Goal: Transaction & Acquisition: Purchase product/service

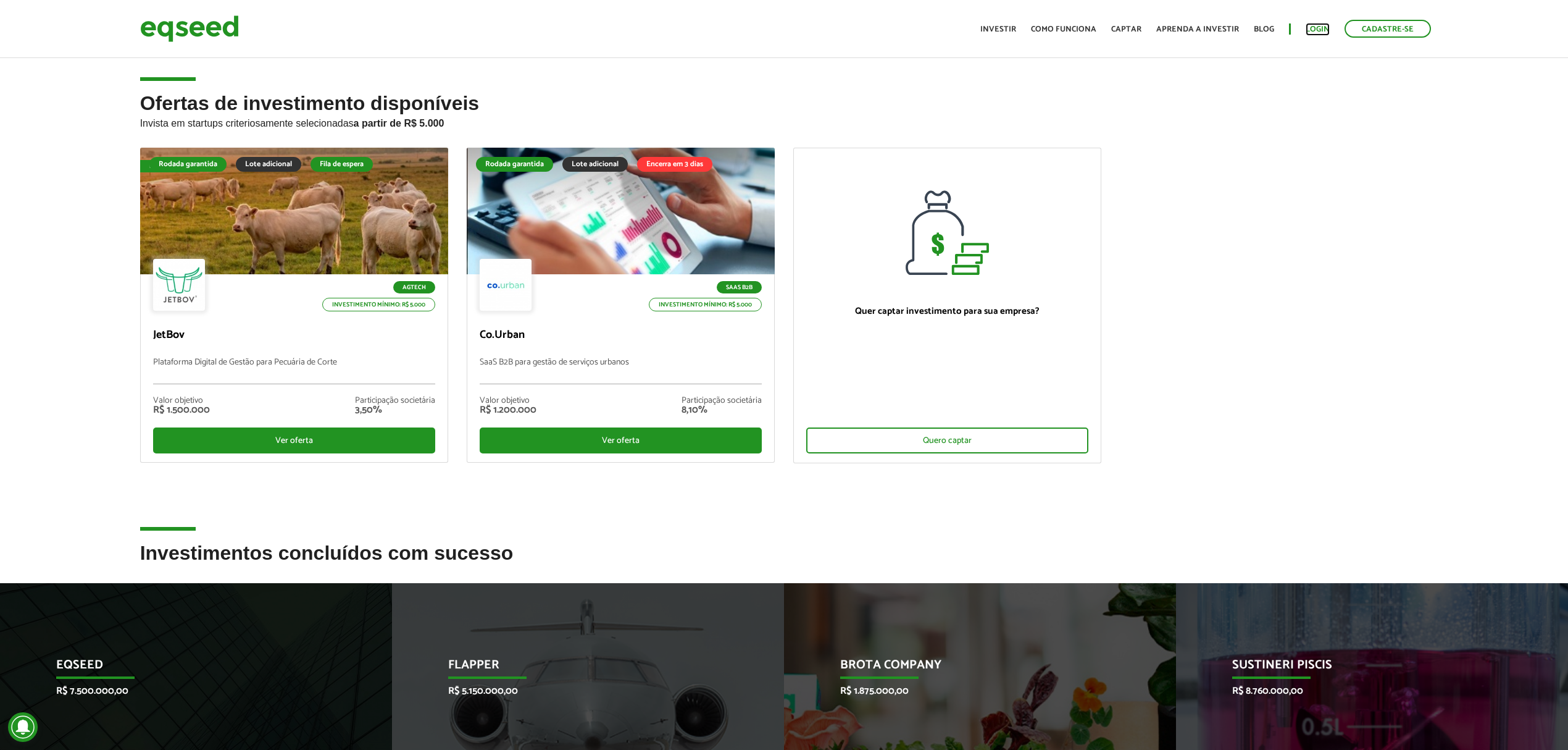
click at [1322, 28] on link "Login" at bounding box center [1318, 29] width 24 height 8
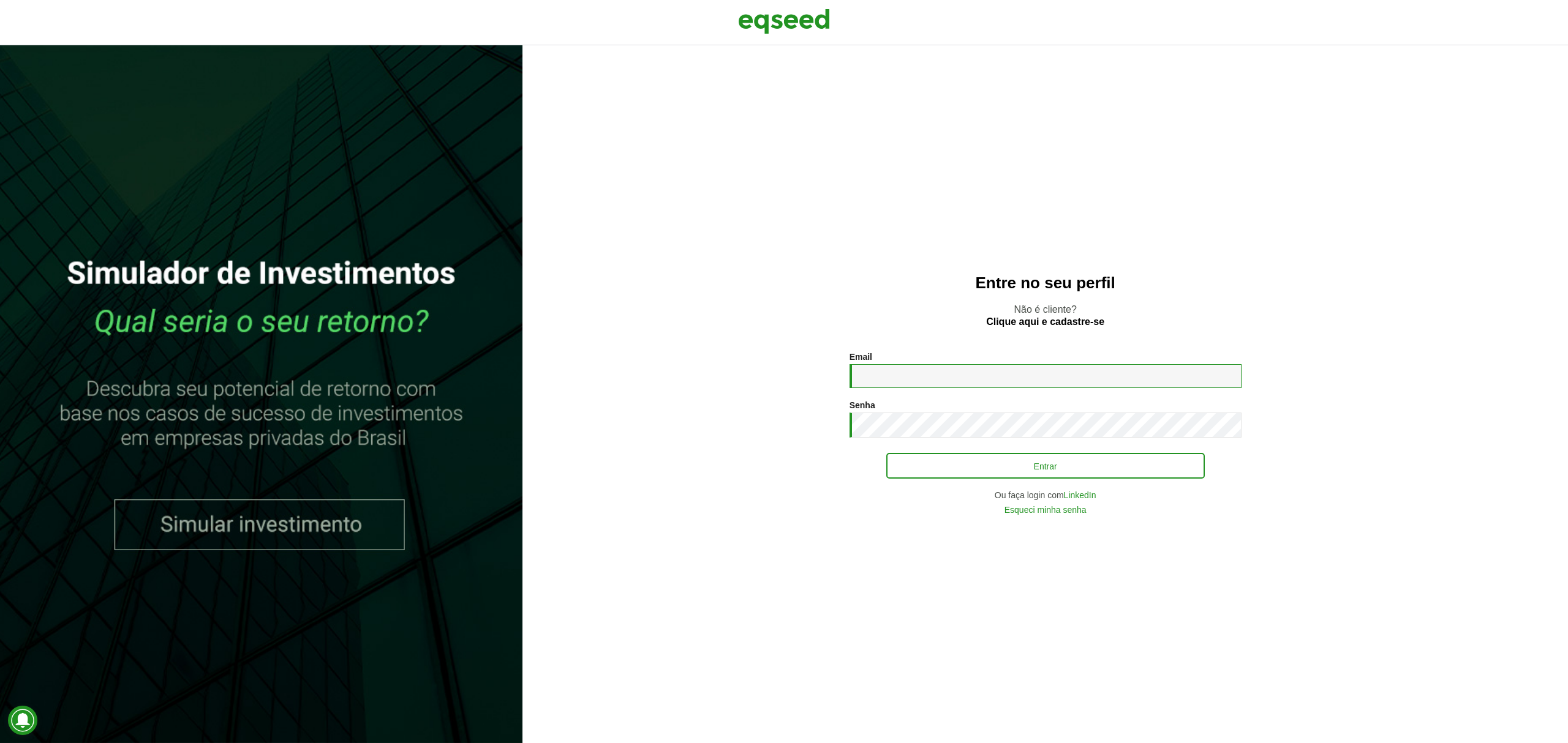
type input "**********"
click at [971, 464] on button "Entrar" at bounding box center [1045, 466] width 318 height 24
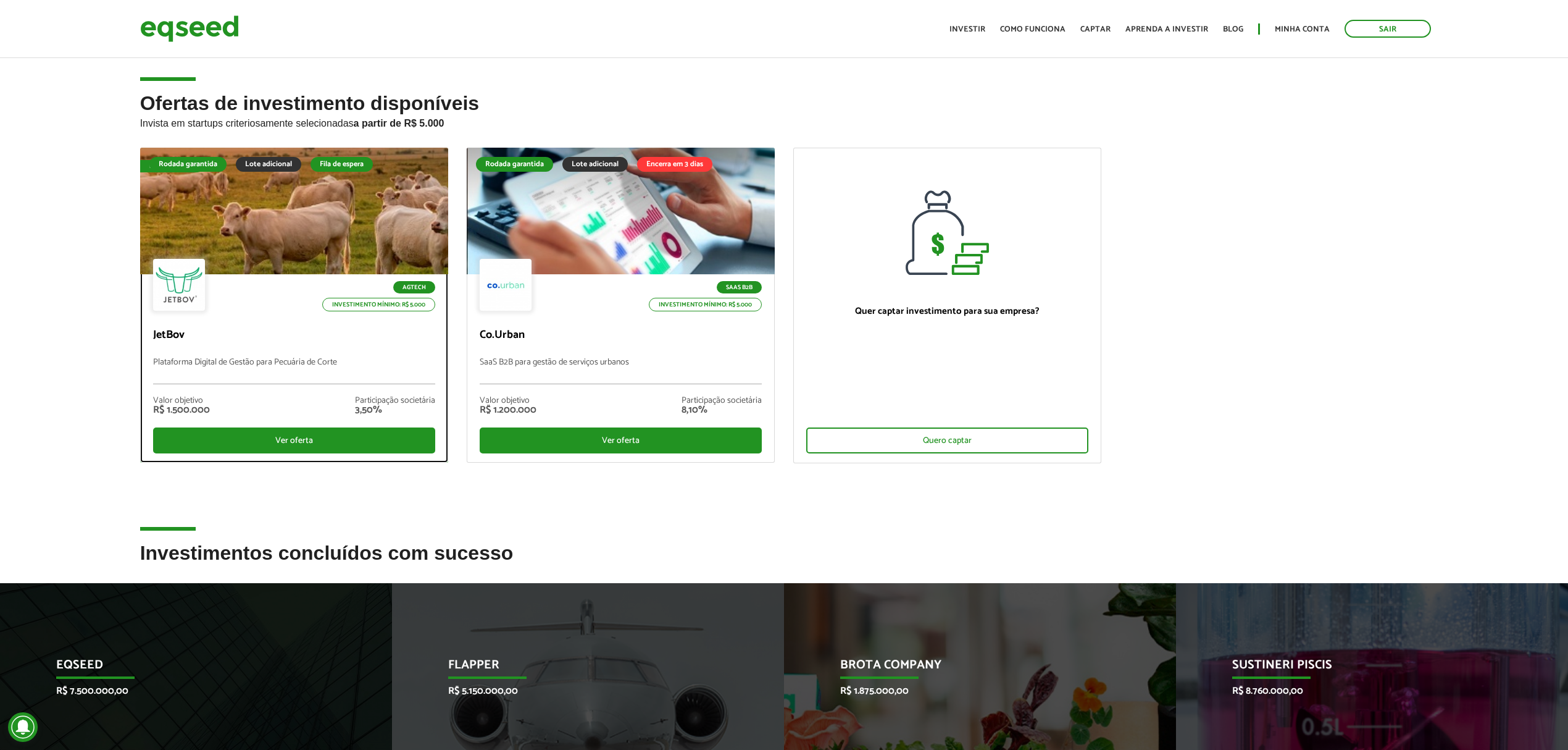
click at [309, 265] on div "Agtech Investimento mínimo: R$ 5.000" at bounding box center [294, 286] width 282 height 55
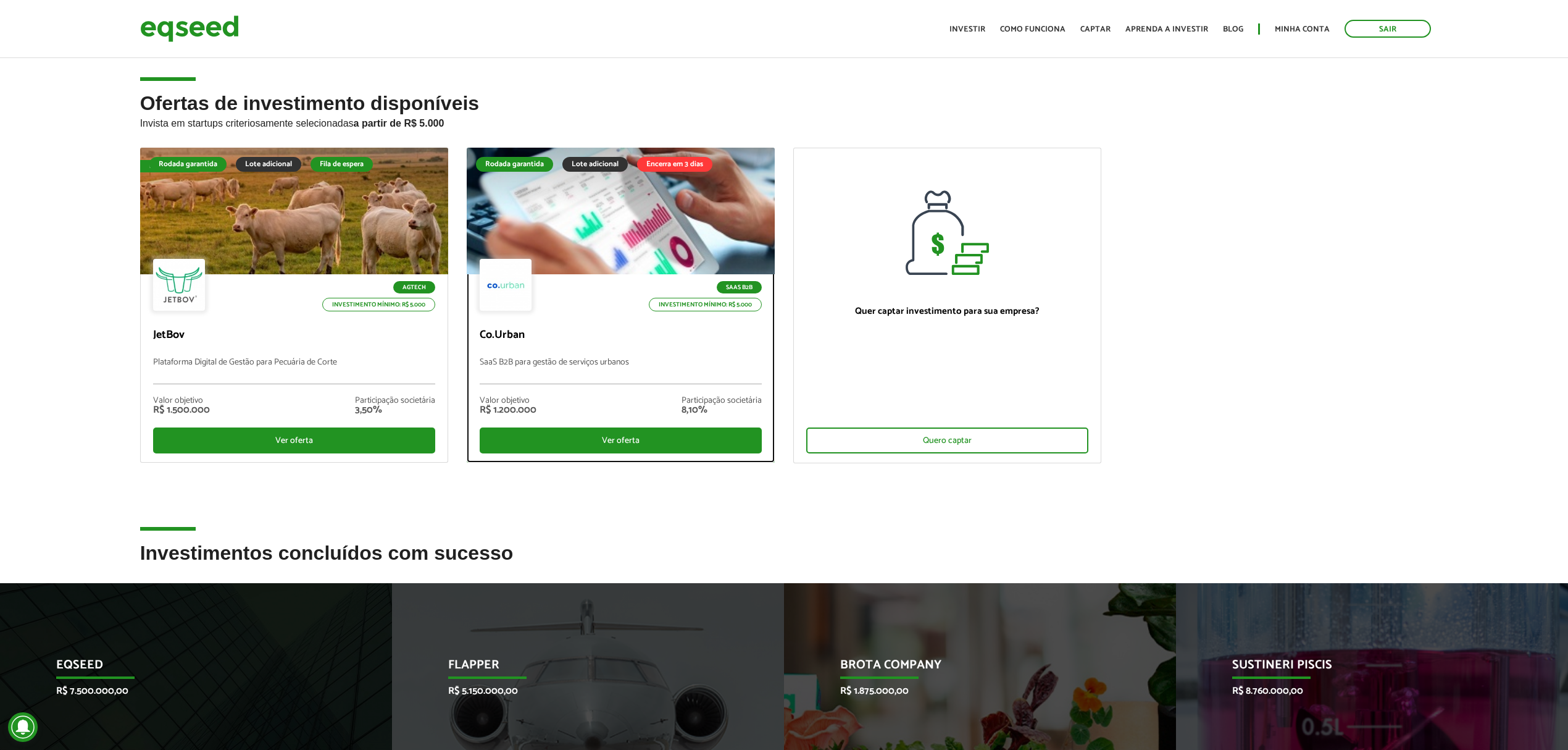
click at [603, 183] on div at bounding box center [620, 211] width 370 height 152
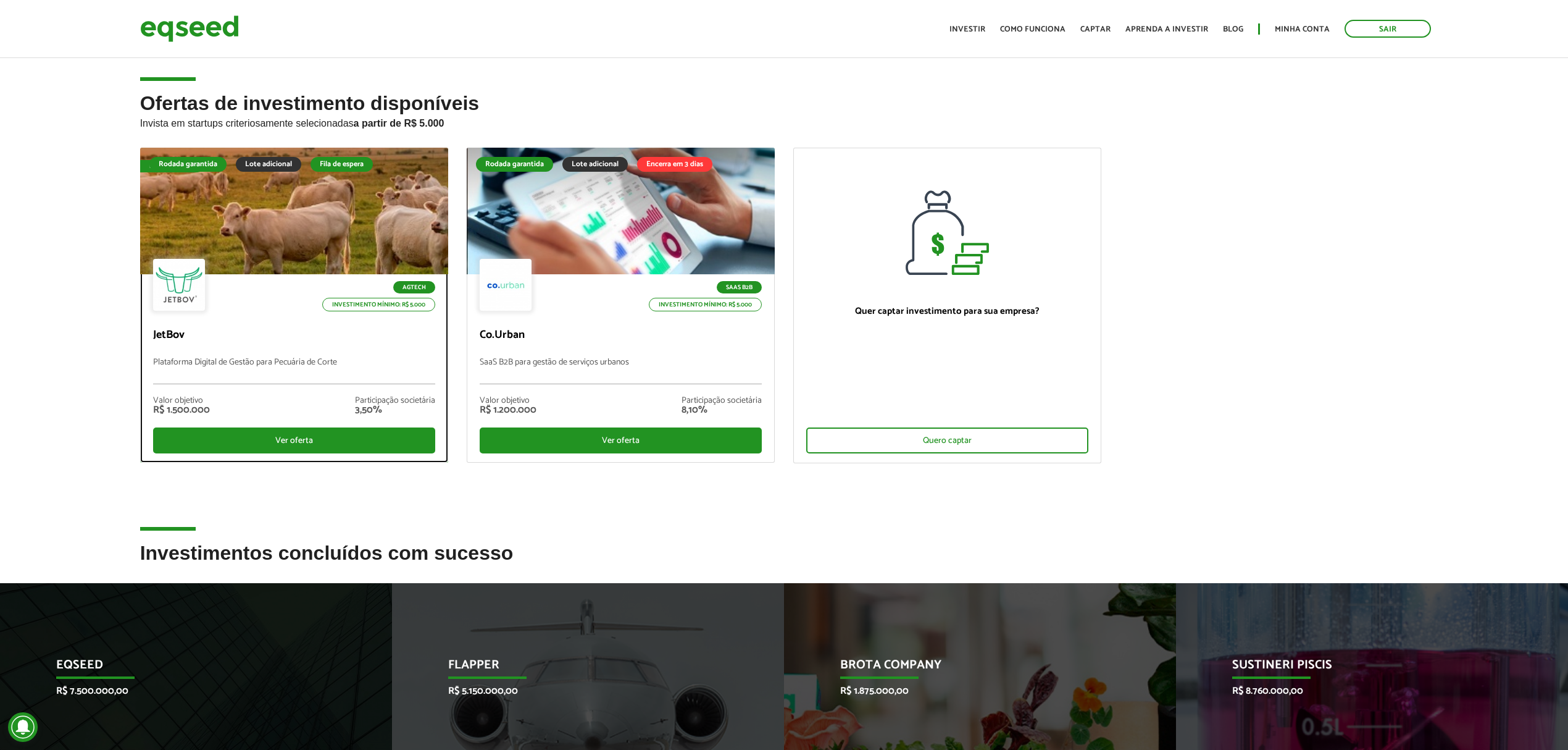
click at [311, 190] on div at bounding box center [294, 211] width 370 height 152
